Goal: Task Accomplishment & Management: Manage account settings

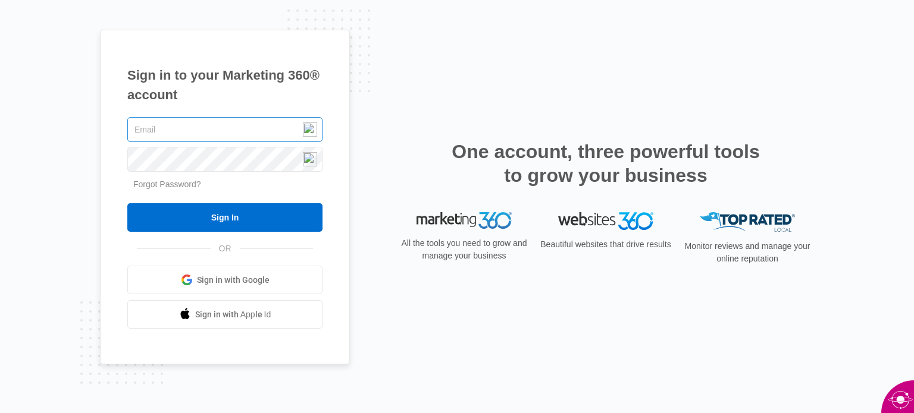
click at [258, 136] on input "text" at bounding box center [224, 129] width 195 height 25
type input "rfcinq@verizon.net"
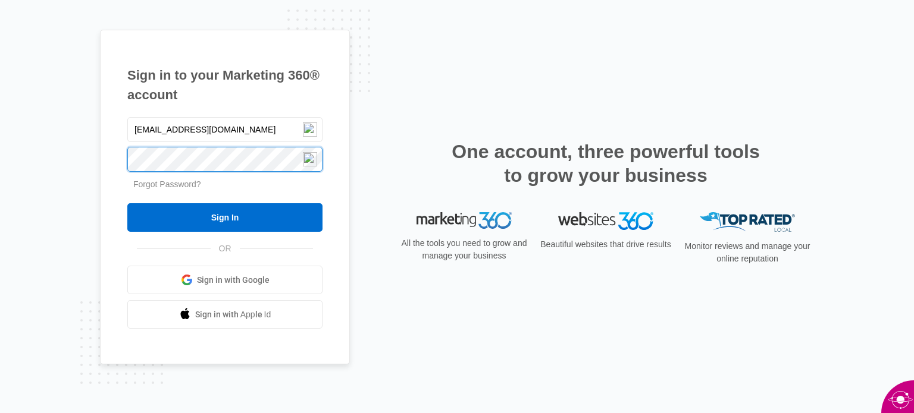
click at [101, 164] on div "Sign in to your Marketing 360® account rfcinq@verizon.net Forgot Password? Sign…" at bounding box center [225, 197] width 250 height 335
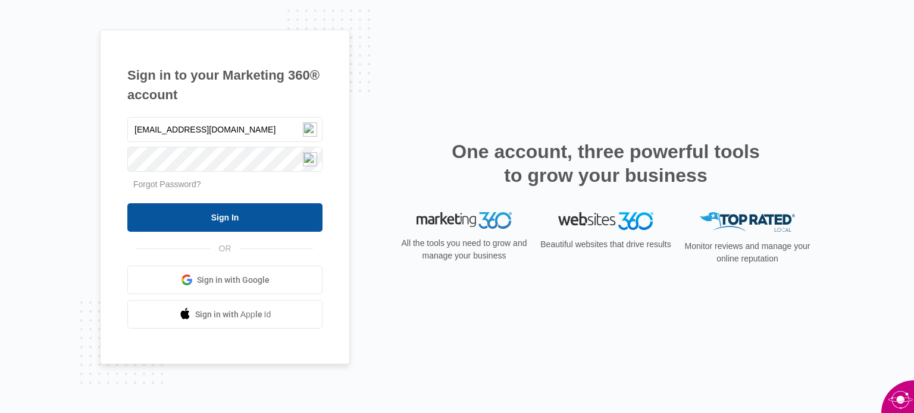
click at [246, 218] on input "Sign In" at bounding box center [224, 217] width 195 height 29
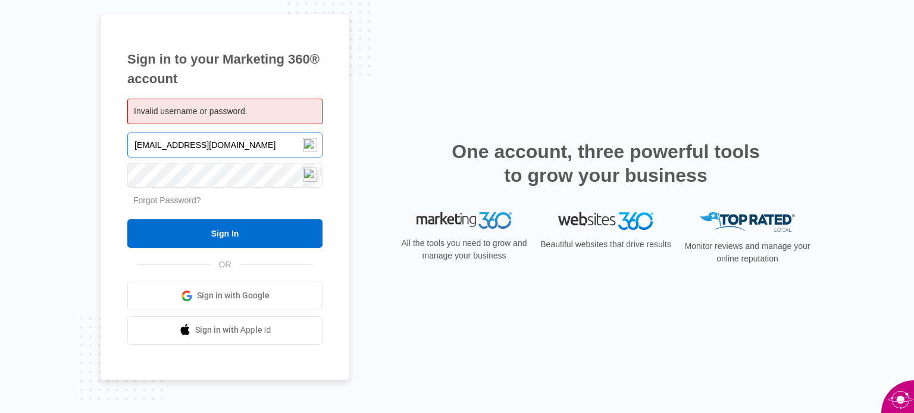
click at [209, 143] on input "rfcinq@verizon.net" at bounding box center [224, 145] width 195 height 25
drag, startPoint x: 210, startPoint y: 146, endPoint x: 95, endPoint y: 130, distance: 115.9
click at [95, 130] on div "Sign in to your Marketing 360® account Invalid username or password. rfcinq@ver…" at bounding box center [457, 206] width 914 height 413
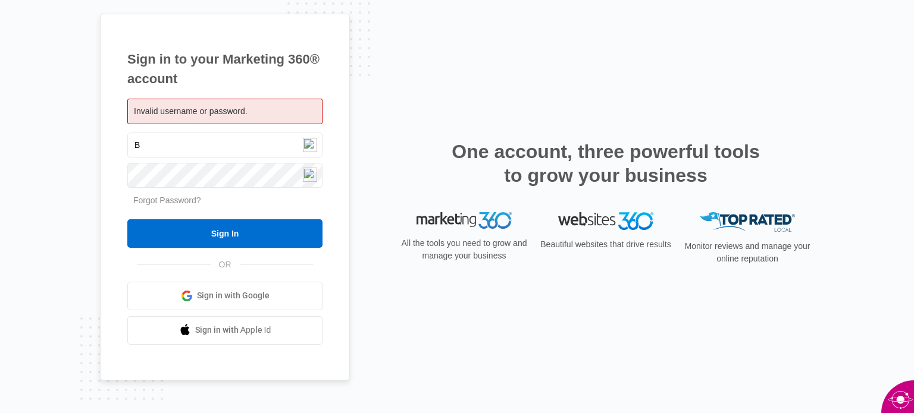
drag, startPoint x: 143, startPoint y: 146, endPoint x: 101, endPoint y: 145, distance: 41.6
click at [101, 145] on div "Sign in to your Marketing 360® account Invalid username or password. B Forgot P…" at bounding box center [225, 197] width 250 height 367
type input "[PERSON_NAME][EMAIL_ADDRESS][DOMAIN_NAME]"
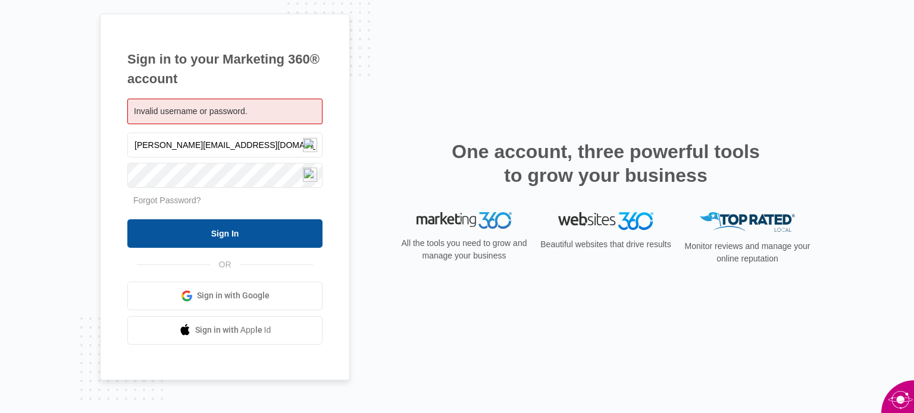
click at [192, 230] on input "Sign In" at bounding box center [224, 233] width 195 height 29
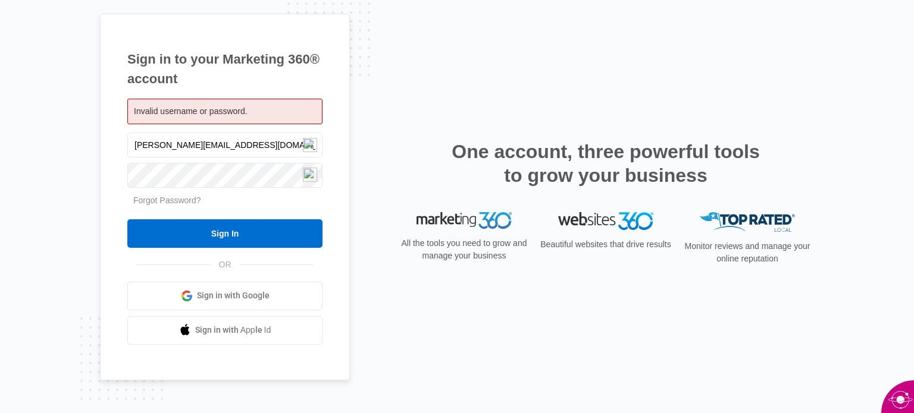
drag, startPoint x: 146, startPoint y: 145, endPoint x: 126, endPoint y: 149, distance: 20.1
click at [126, 149] on div "Sign in to your Marketing 360® account Invalid username or password. [PERSON_NA…" at bounding box center [225, 197] width 250 height 367
type input "[EMAIL_ADDRESS][DOMAIN_NAME]"
click at [127, 219] on input "Sign In" at bounding box center [224, 233] width 195 height 29
click at [178, 201] on link "Forgot Password?" at bounding box center [167, 201] width 68 height 10
